Goal: Information Seeking & Learning: Learn about a topic

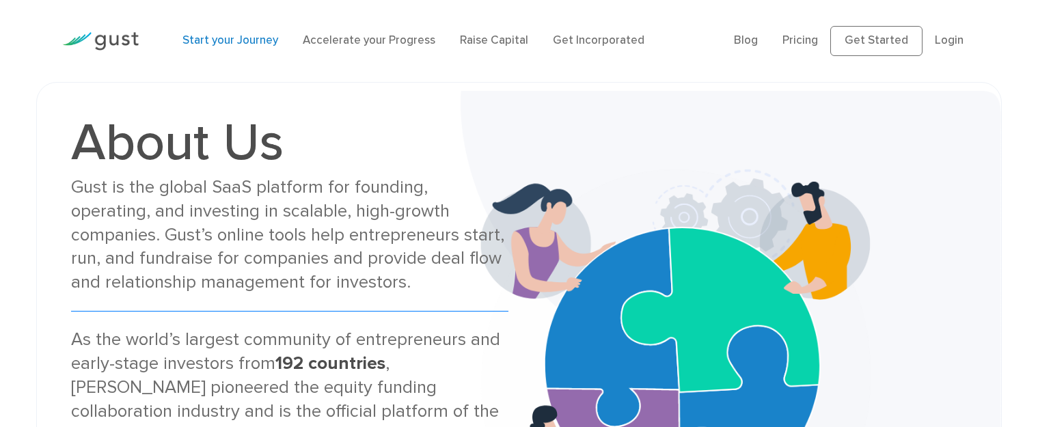
click at [241, 42] on link "Start your Journey" at bounding box center [230, 40] width 96 height 14
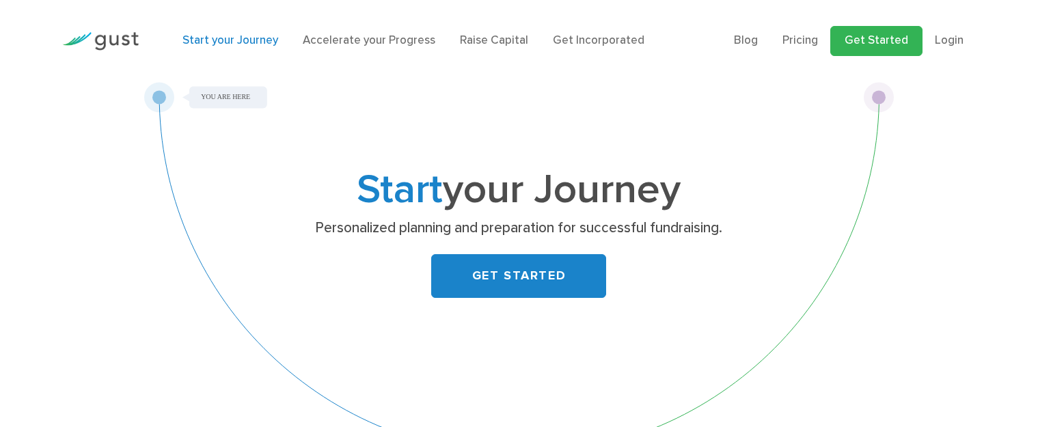
click at [907, 46] on link "Get Started" at bounding box center [876, 41] width 92 height 30
click at [596, 39] on link "Get Incorporated" at bounding box center [599, 40] width 92 height 14
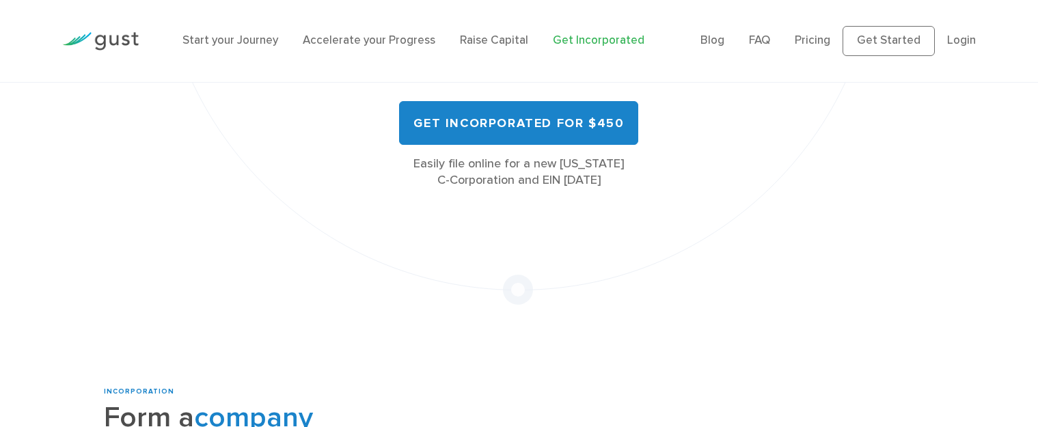
scroll to position [273, 0]
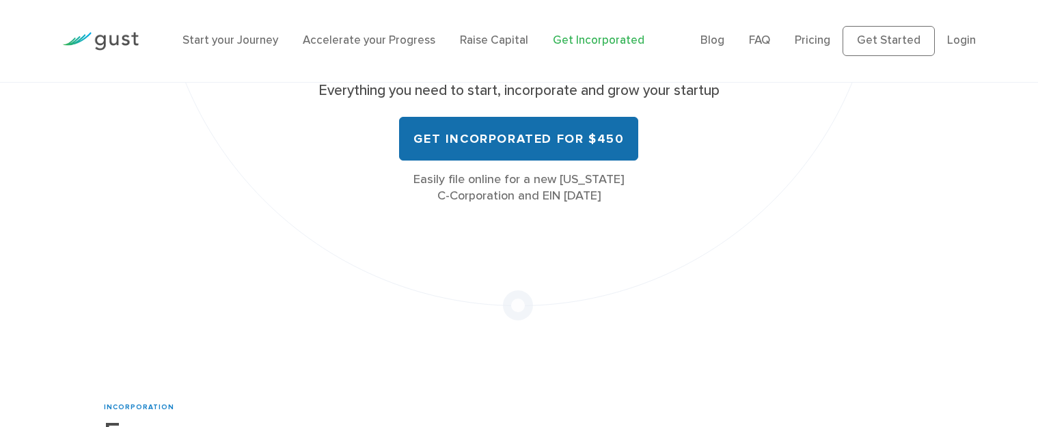
click at [512, 126] on link "Get Incorporated for $450" at bounding box center [518, 139] width 239 height 44
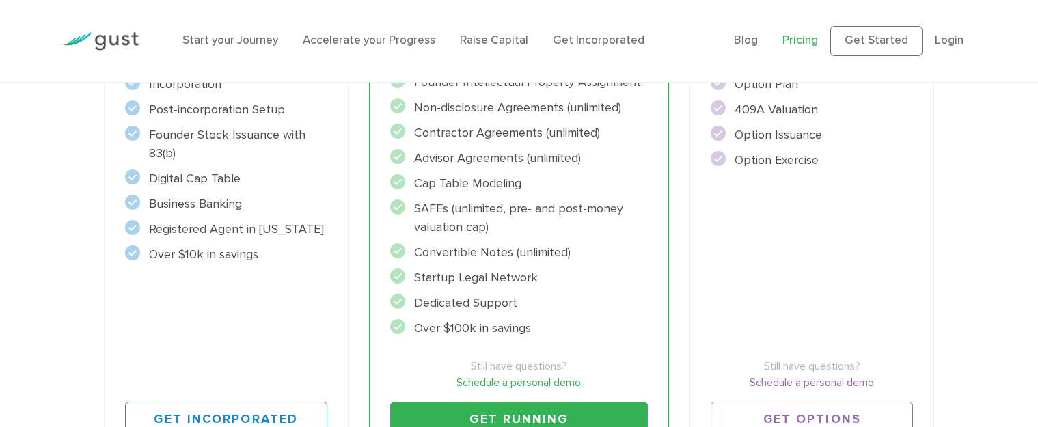
scroll to position [342, 0]
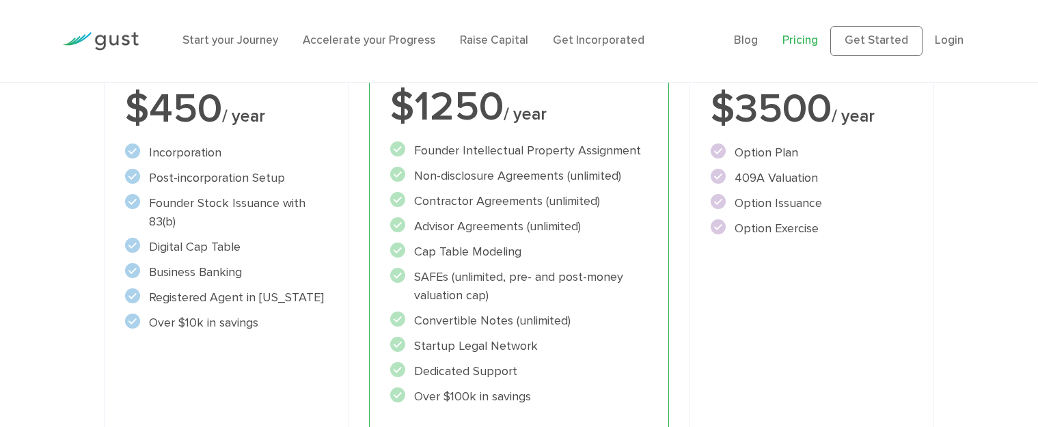
drag, startPoint x: 438, startPoint y: 291, endPoint x: 515, endPoint y: 251, distance: 86.8
click at [515, 251] on li "Cap Table Modeling" at bounding box center [519, 252] width 258 height 18
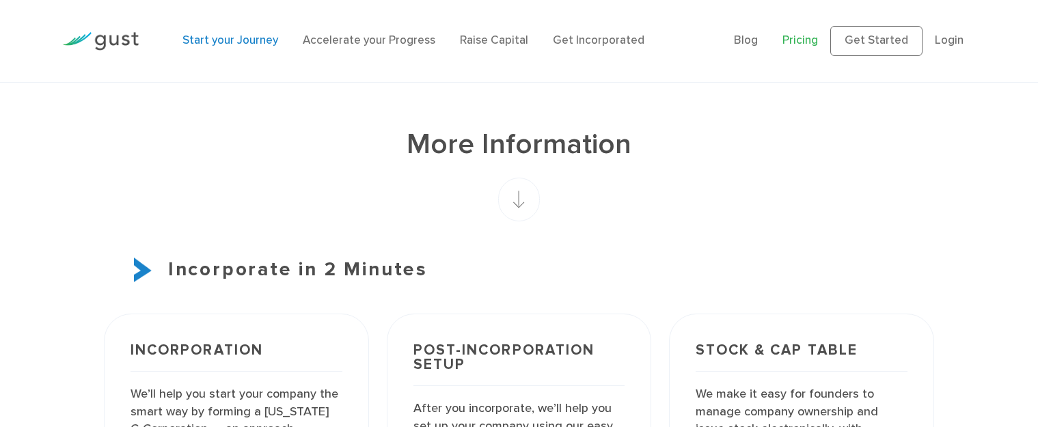
scroll to position [791, 0]
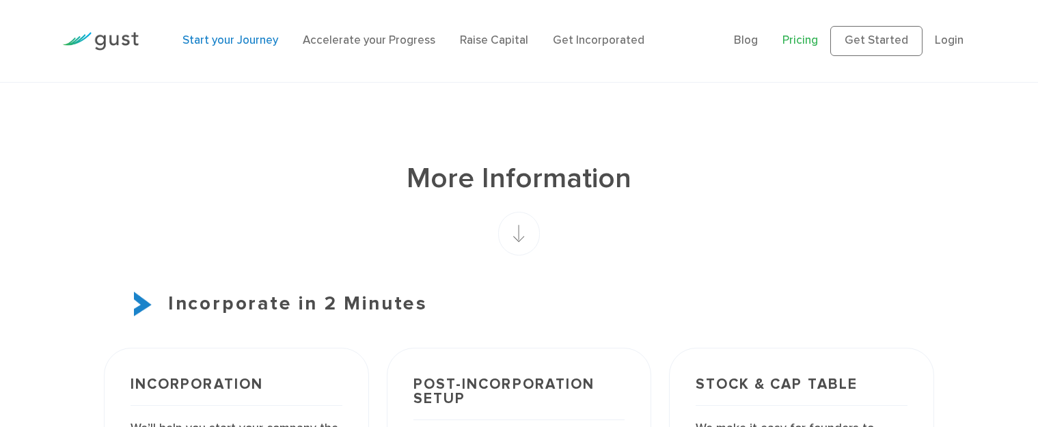
click at [245, 45] on link "Start your Journey" at bounding box center [230, 40] width 96 height 14
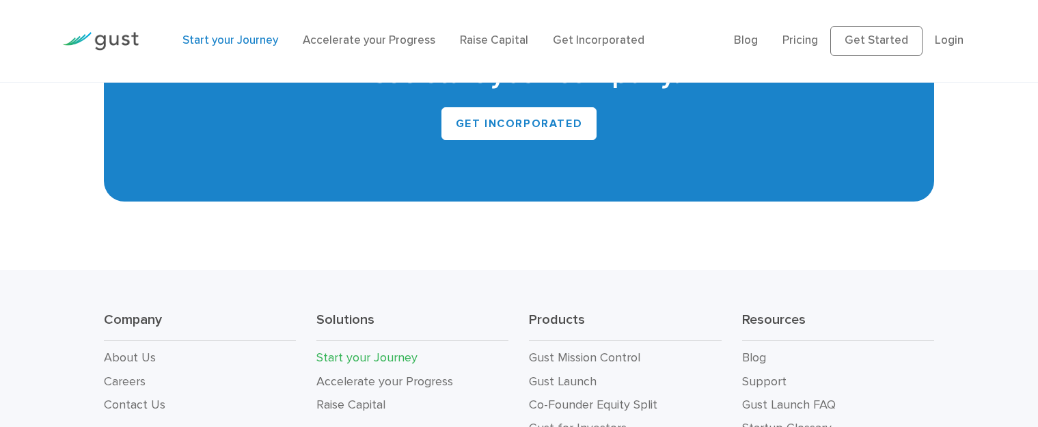
scroll to position [2665, 0]
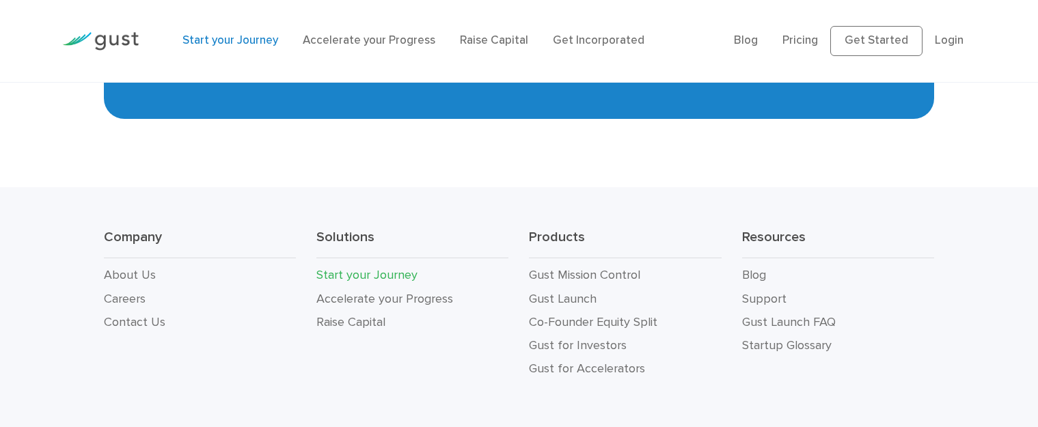
drag, startPoint x: 413, startPoint y: 340, endPoint x: 609, endPoint y: 211, distance: 233.9
click at [609, 209] on div "Company About Us Careers Contact Us Solutions Start your Journey Accelerate you…" at bounding box center [519, 311] width 1038 height 249
click at [755, 338] on link "Startup Glossary" at bounding box center [787, 345] width 90 height 14
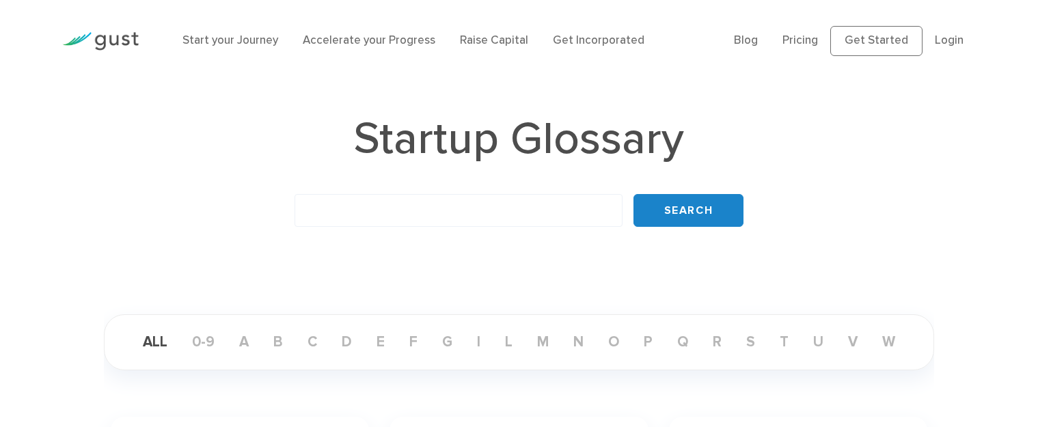
scroll to position [137, 0]
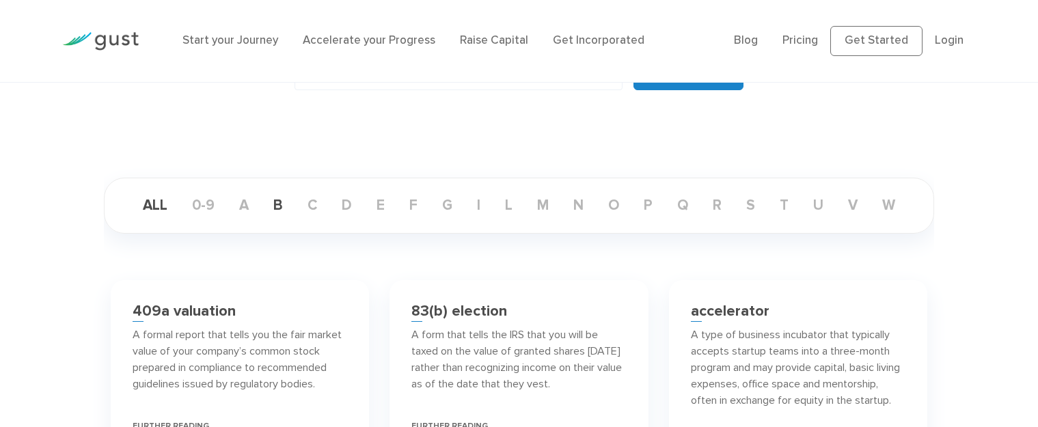
click at [271, 210] on link "b" at bounding box center [277, 205] width 31 height 17
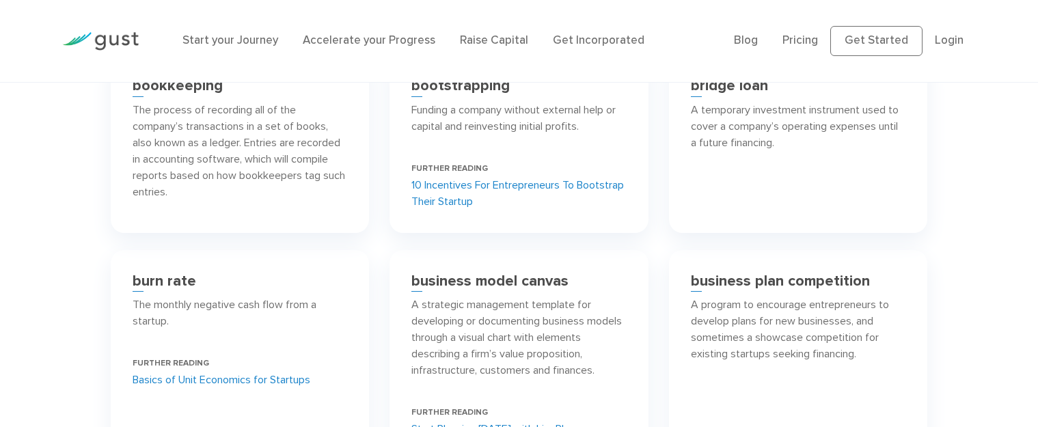
scroll to position [683, 0]
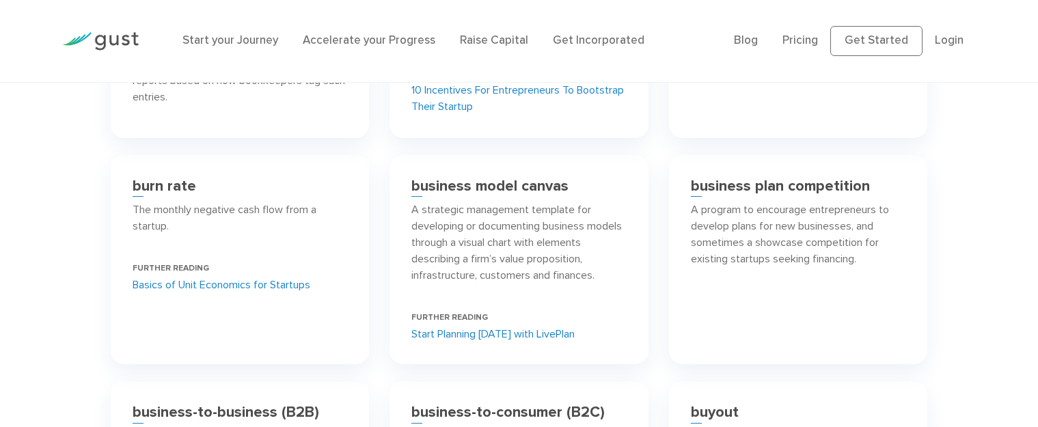
click at [506, 338] on link "Start Planning [DATE] with LivePlan" at bounding box center [492, 334] width 163 height 16
